Goal: Task Accomplishment & Management: Use online tool/utility

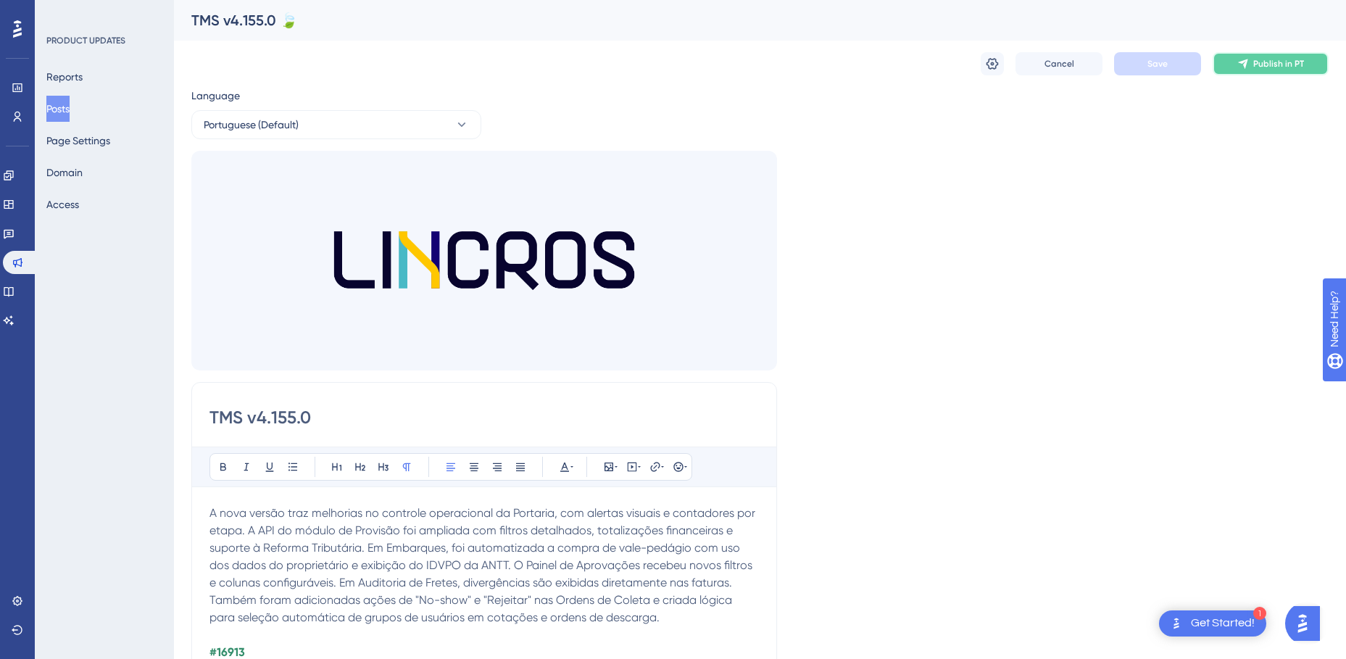
click at [1289, 63] on span "Publish in PT" at bounding box center [1279, 64] width 51 height 12
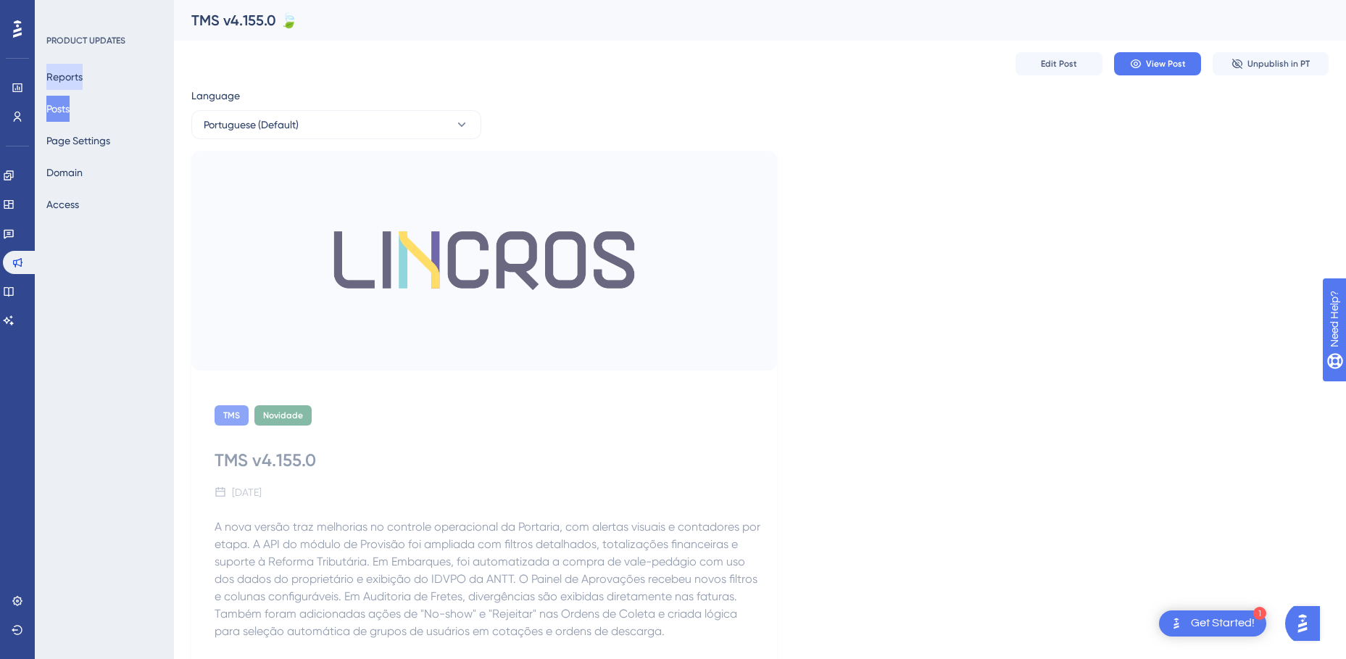
click at [83, 74] on button "Reports" at bounding box center [64, 77] width 36 height 26
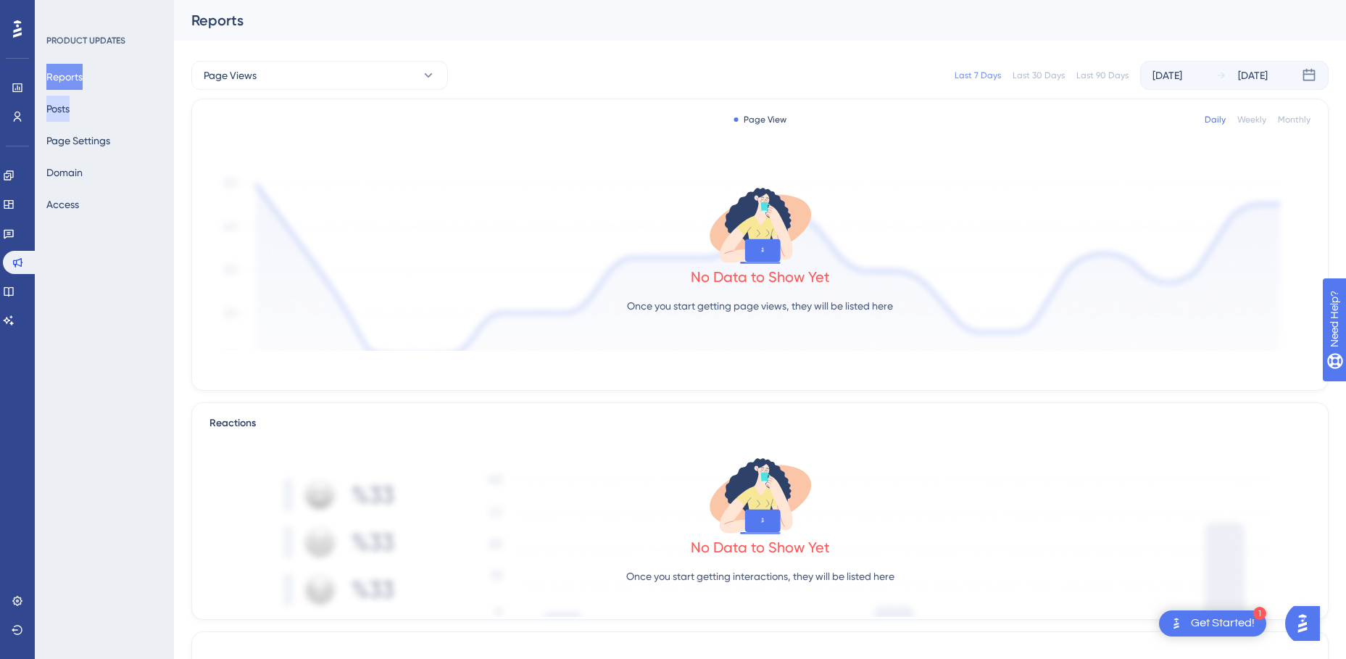
click at [68, 107] on button "Posts" at bounding box center [57, 109] width 23 height 26
